Goal: Book appointment/travel/reservation

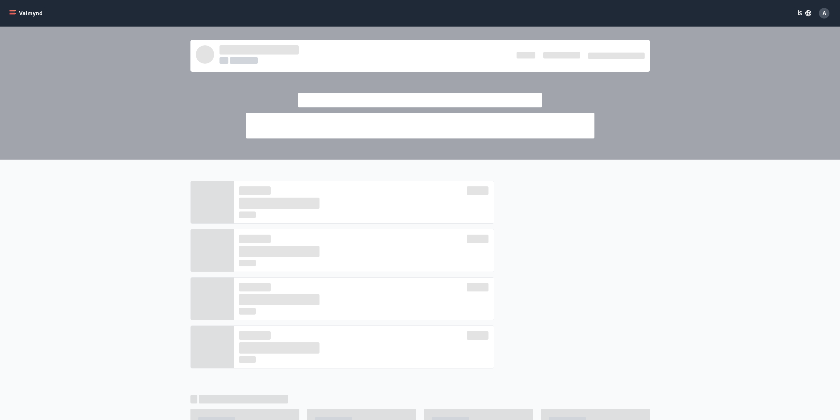
click at [13, 9] on button "Valmynd" at bounding box center [26, 13] width 37 height 12
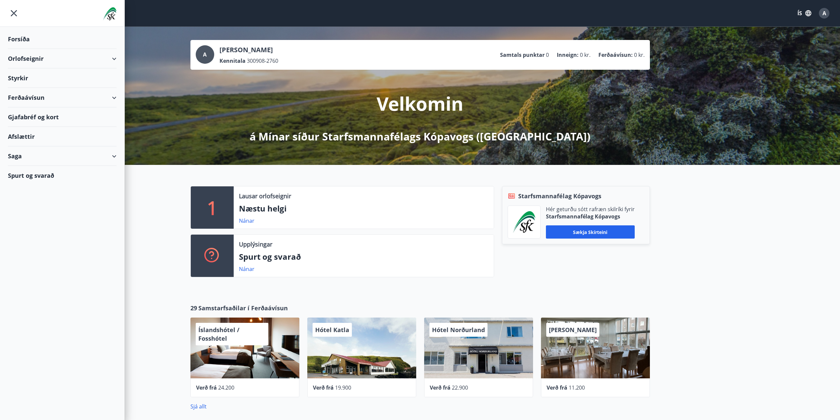
click at [34, 57] on div "Orlofseignir" at bounding box center [62, 58] width 109 height 19
click at [27, 77] on div "Framboð" at bounding box center [62, 75] width 98 height 14
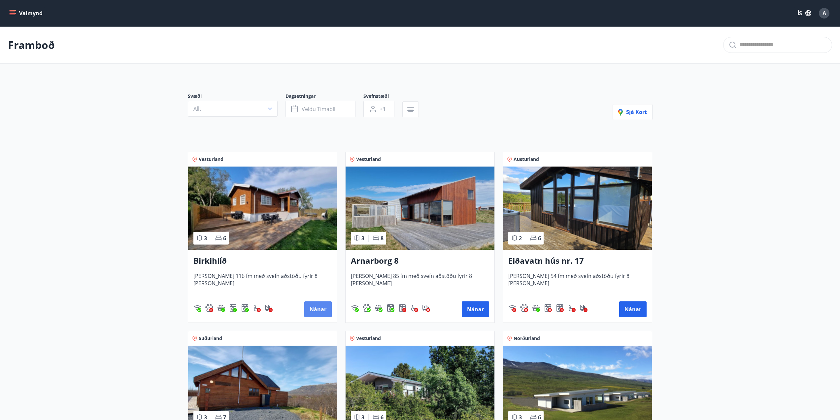
click at [322, 309] on button "Nánar" at bounding box center [317, 309] width 27 height 16
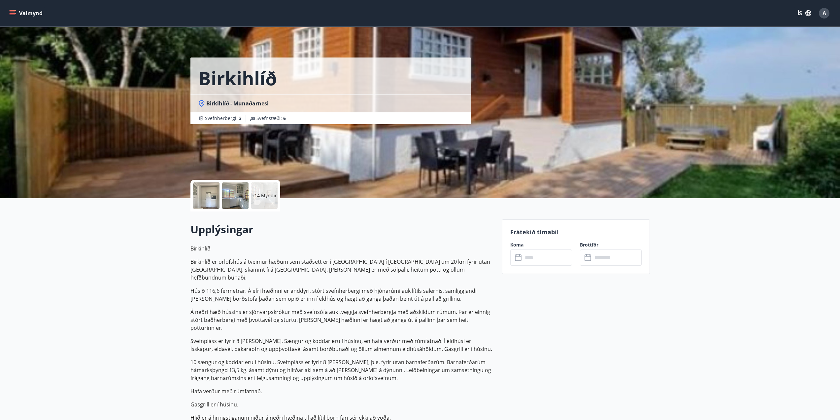
click at [542, 265] on input "text" at bounding box center [547, 257] width 49 height 16
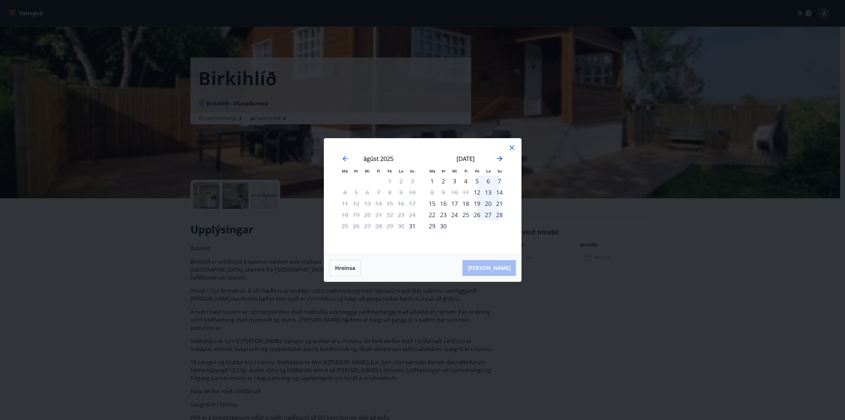
click at [500, 159] on icon "Move forward to switch to the next month." at bounding box center [499, 158] width 5 height 5
click at [515, 147] on icon at bounding box center [512, 148] width 8 height 8
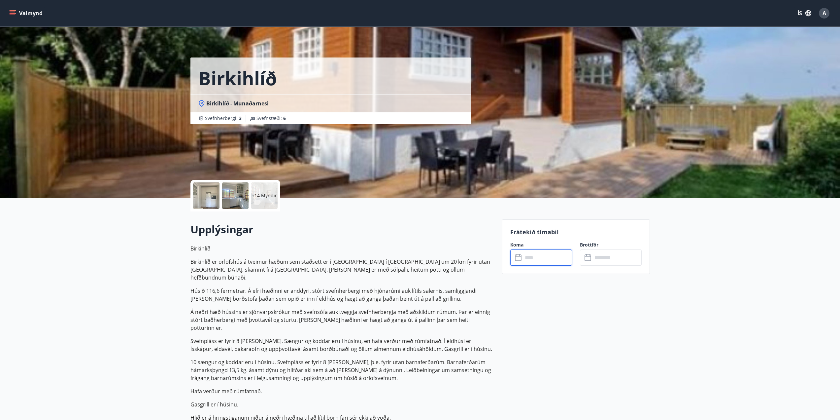
drag, startPoint x: 76, startPoint y: 333, endPoint x: 66, endPoint y: 320, distance: 16.0
click at [535, 263] on input "text" at bounding box center [547, 257] width 49 height 16
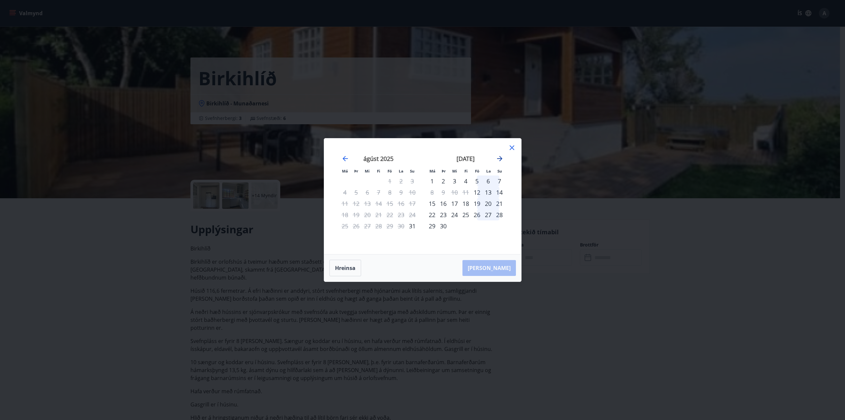
click at [499, 158] on icon "Move forward to switch to the next month." at bounding box center [499, 158] width 5 height 5
